Goal: Information Seeking & Learning: Find contact information

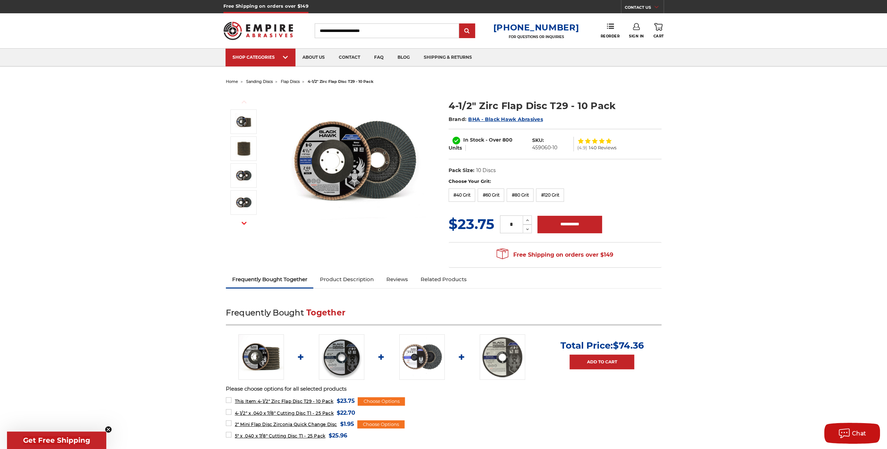
click at [490, 104] on h1 "4-1/2" Zirc Flap Disc T29 - 10 Pack" at bounding box center [555, 106] width 213 height 14
drag, startPoint x: 490, startPoint y: 104, endPoint x: 505, endPoint y: 103, distance: 14.8
click at [505, 103] on h1 "4-1/2" Zirc Flap Disc T29 - 10 Pack" at bounding box center [555, 106] width 213 height 14
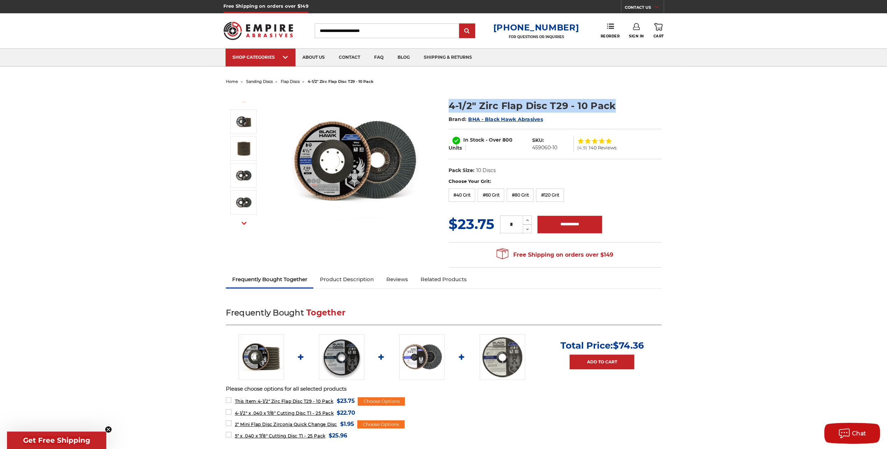
click at [512, 108] on h1 "4-1/2" Zirc Flap Disc T29 - 10 Pack" at bounding box center [555, 106] width 213 height 14
click at [513, 108] on h1 "4-1/2" Zirc Flap Disc T29 - 10 Pack" at bounding box center [555, 106] width 213 height 14
click at [473, 107] on h1 "4-1/2" Zirc Flap Disc T29 - 10 Pack" at bounding box center [555, 106] width 213 height 14
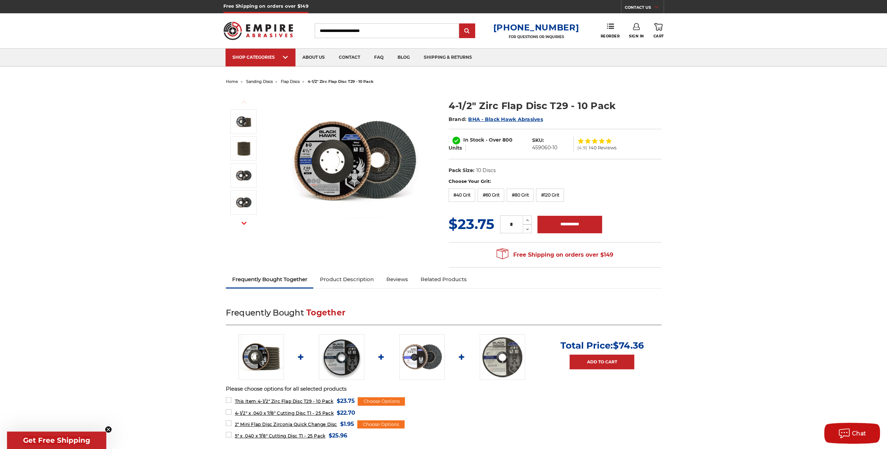
click at [455, 103] on h1 "4-1/2" Zirc Flap Disc T29 - 10 Pack" at bounding box center [555, 106] width 213 height 14
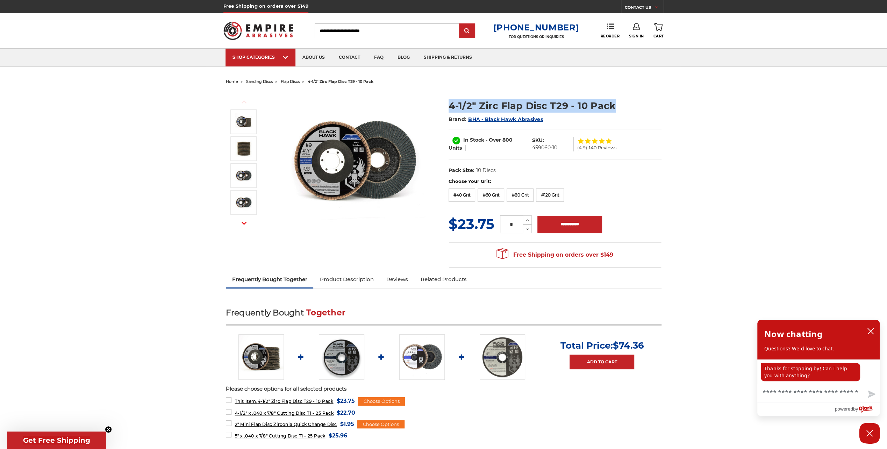
click at [455, 103] on h1 "4-1/2" Zirc Flap Disc T29 - 10 Pack" at bounding box center [555, 106] width 213 height 14
click at [869, 331] on icon "close chatbox" at bounding box center [870, 331] width 7 height 7
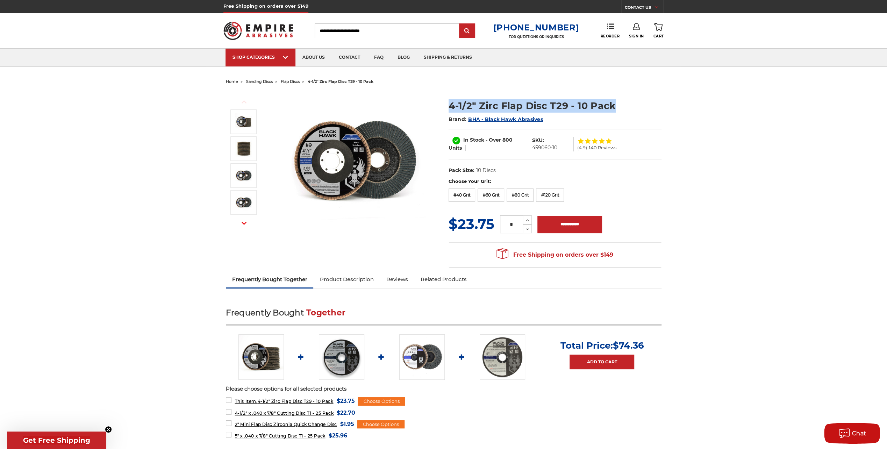
click at [545, 108] on h1 "4-1/2" Zirc Flap Disc T29 - 10 Pack" at bounding box center [555, 106] width 213 height 14
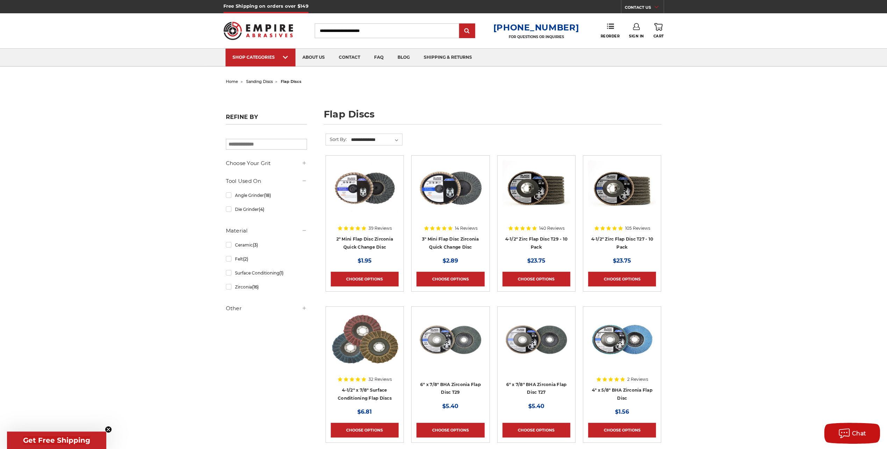
click at [514, 37] on p "FOR QUESTIONS OR INQUIRIES" at bounding box center [536, 37] width 86 height 5
click at [511, 38] on p "FOR QUESTIONS OR INQUIRIES" at bounding box center [536, 37] width 86 height 5
drag, startPoint x: 157, startPoint y: 125, endPoint x: 174, endPoint y: 48, distance: 79.6
